Goal: Use online tool/utility: Utilize a website feature to perform a specific function

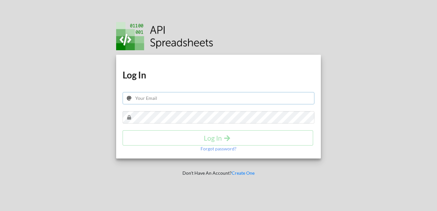
click at [202, 101] on input "text" at bounding box center [219, 98] width 192 height 12
type input "cogelchecklist@gmail.com"
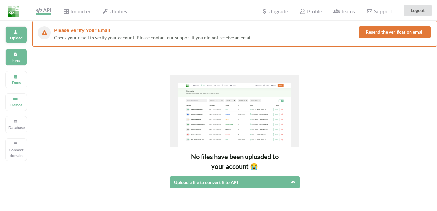
click at [12, 33] on div "Upload" at bounding box center [15, 34] width 21 height 17
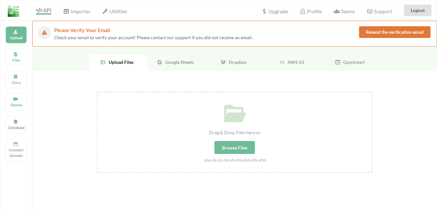
click at [167, 62] on span "Google Sheets" at bounding box center [178, 61] width 31 height 5
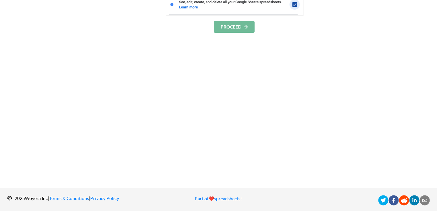
scroll to position [129, 0]
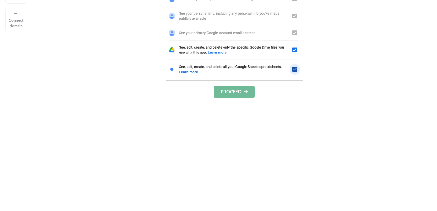
click at [237, 95] on button "PROCEED" at bounding box center [234, 92] width 41 height 12
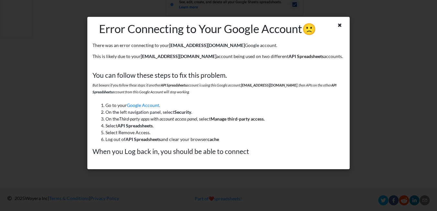
scroll to position [0, 0]
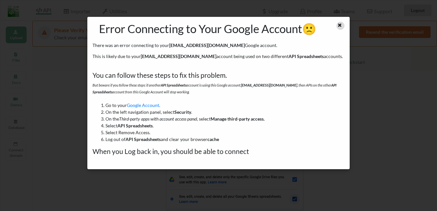
click at [340, 24] on icon at bounding box center [339, 24] width 5 height 5
